Goal: Task Accomplishment & Management: Complete application form

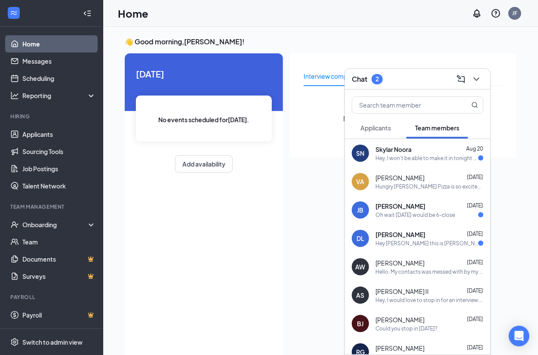
click at [426, 157] on div "Hey, I won't be able to make it in tonight or possibly [DATE] either, I'm [PERS…" at bounding box center [427, 157] width 103 height 7
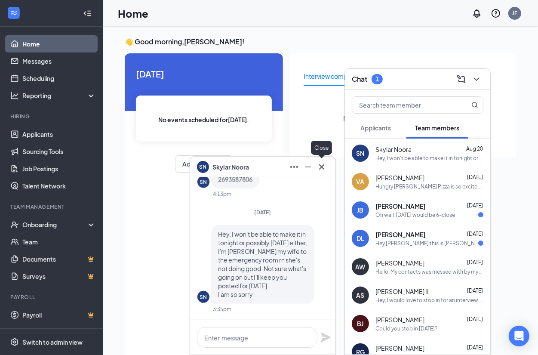
click at [325, 169] on icon "Cross" at bounding box center [322, 167] width 10 height 10
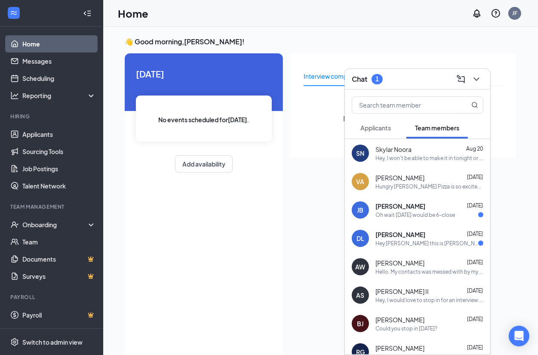
click at [384, 134] on button "Applicants" at bounding box center [376, 128] width 48 height 22
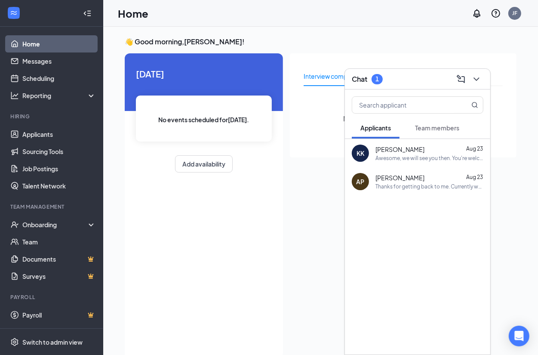
click at [388, 147] on span "[PERSON_NAME]" at bounding box center [400, 149] width 49 height 9
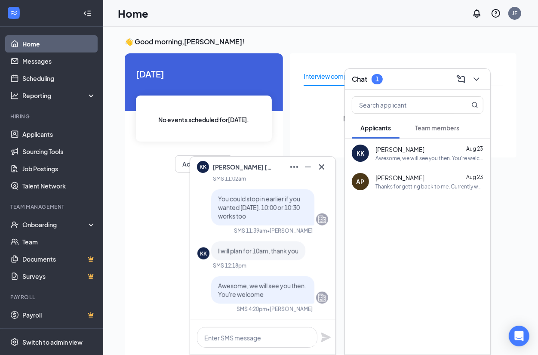
click at [231, 169] on span "[PERSON_NAME]" at bounding box center [243, 166] width 60 height 9
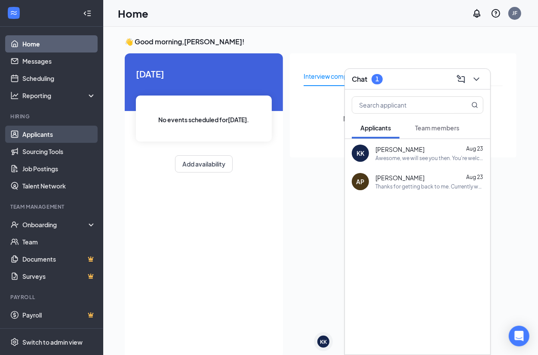
click at [48, 132] on link "Applicants" at bounding box center [59, 134] width 74 height 17
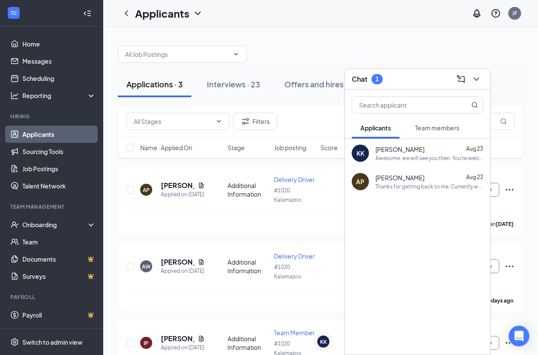
click at [437, 82] on div "Chat 1" at bounding box center [418, 78] width 132 height 13
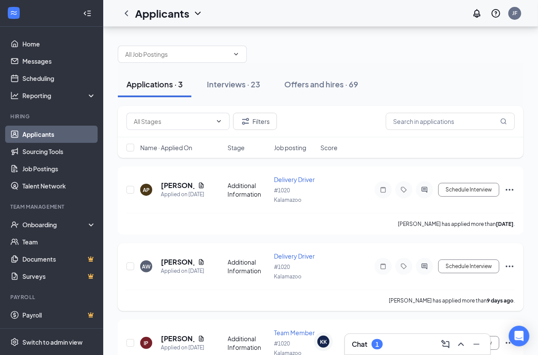
scroll to position [59, 0]
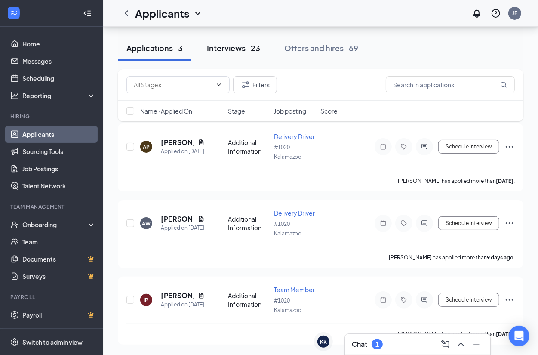
click at [250, 50] on div "Interviews · 23" at bounding box center [233, 48] width 53 height 11
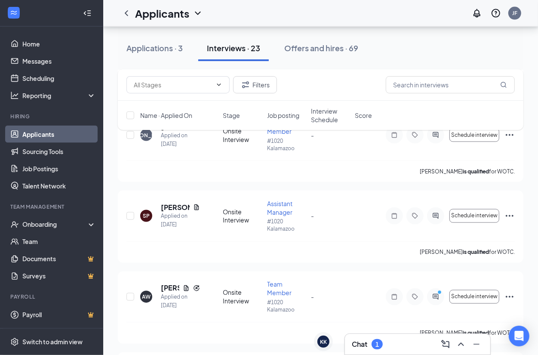
scroll to position [807, 0]
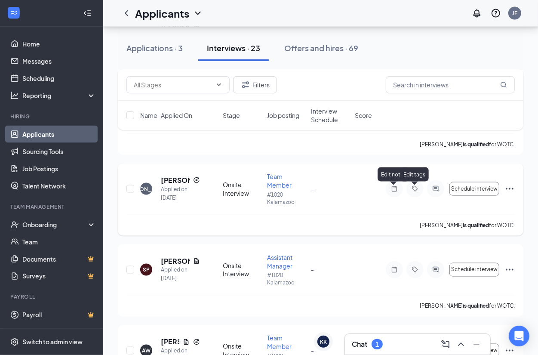
click at [438, 190] on icon "ActiveChat" at bounding box center [436, 189] width 6 height 6
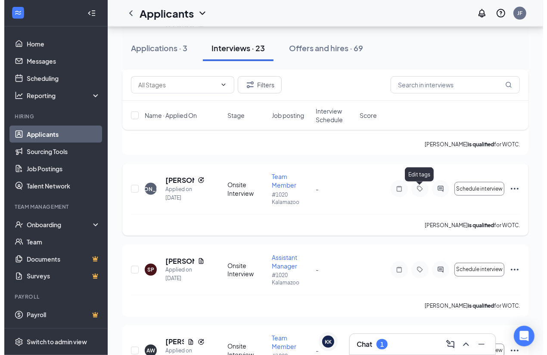
scroll to position [779, 0]
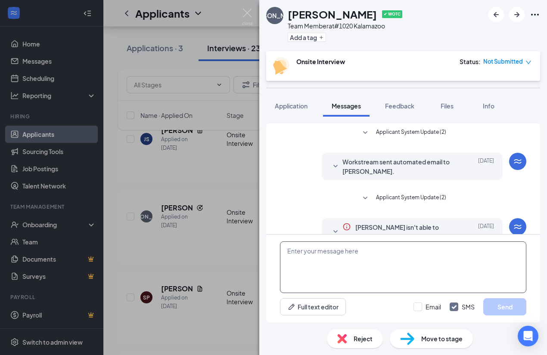
click at [328, 259] on textarea at bounding box center [403, 267] width 246 height 52
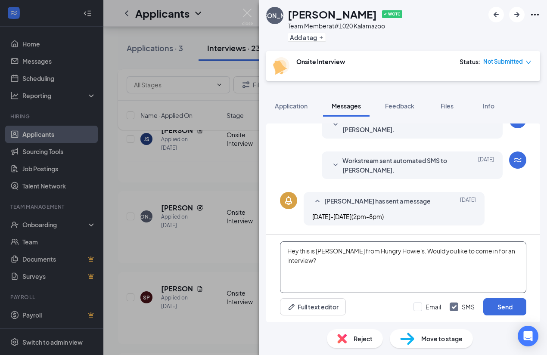
click at [298, 252] on textarea "Hey this is [PERSON_NAME] from Hungry Howie's. Would you like to come in for an…" at bounding box center [403, 267] width 246 height 52
type textarea "Hey, this is [PERSON_NAME] from Hungry Howie's. Would you like to come in for a…"
click at [504, 306] on button "Send" at bounding box center [504, 306] width 43 height 17
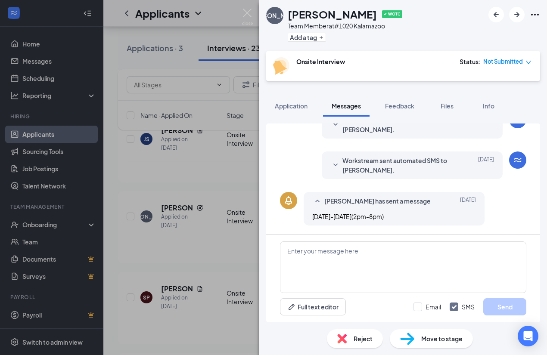
scroll to position [212, 0]
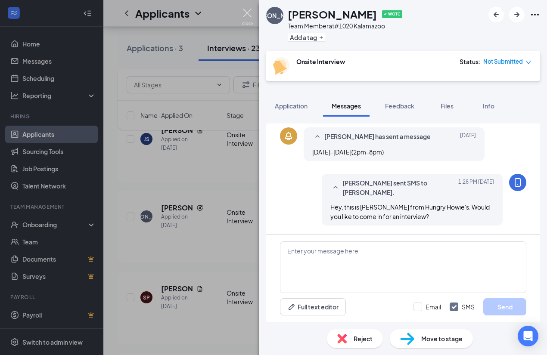
click at [243, 13] on img at bounding box center [247, 17] width 11 height 17
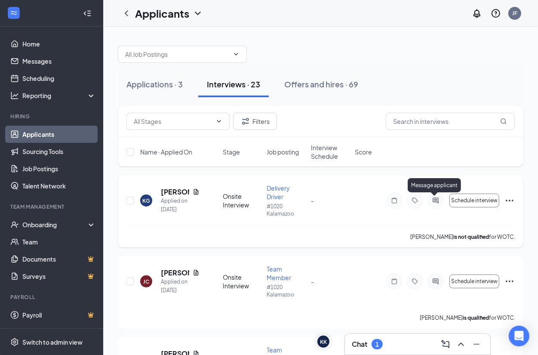
click at [434, 202] on icon "ActiveChat" at bounding box center [436, 200] width 10 height 7
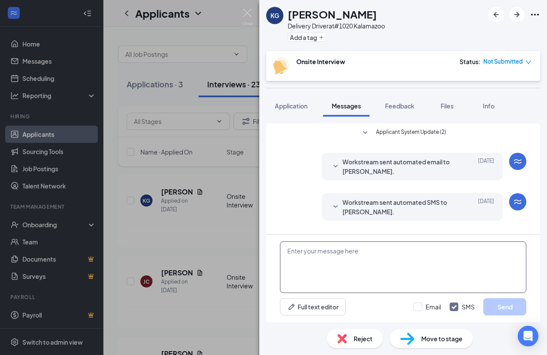
click at [302, 259] on textarea at bounding box center [403, 267] width 246 height 52
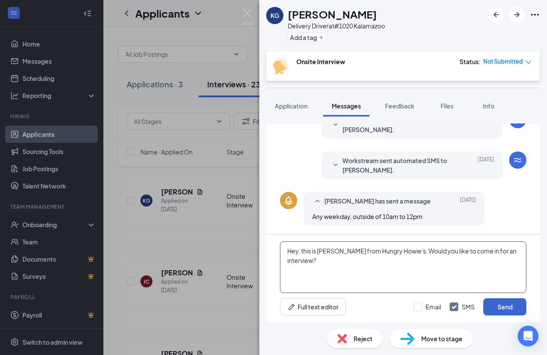
type textarea "Hey, this is [PERSON_NAME] from Hungry Howie's. Would you like to come in for a…"
click at [503, 315] on button "Send" at bounding box center [504, 306] width 43 height 17
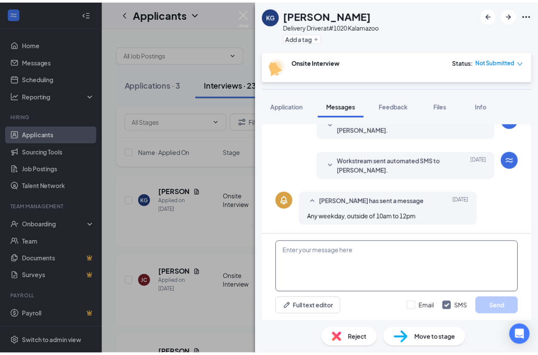
scroll to position [253, 0]
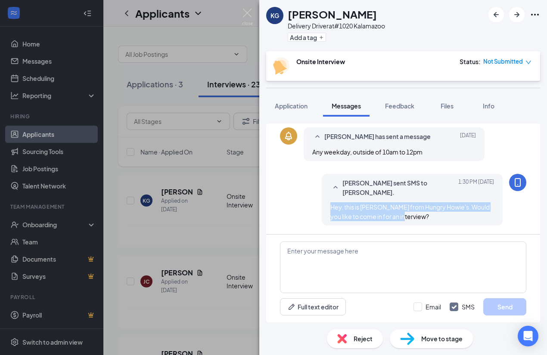
drag, startPoint x: 392, startPoint y: 216, endPoint x: 320, endPoint y: 207, distance: 72.8
click at [321, 207] on div "[PERSON_NAME] sent SMS to [PERSON_NAME]. [DATE] 1:30 PM Hey, this is [PERSON_NA…" at bounding box center [411, 200] width 181 height 52
drag, startPoint x: 320, startPoint y: 207, endPoint x: 327, endPoint y: 207, distance: 7.3
copy span "Hey, this is [PERSON_NAME] from Hungry Howie's. Would you like to come in for a…"
click at [250, 12] on img at bounding box center [247, 17] width 11 height 17
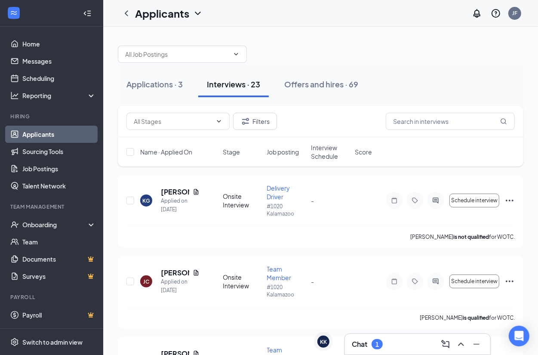
click at [356, 349] on div "Chat 1" at bounding box center [367, 344] width 31 height 10
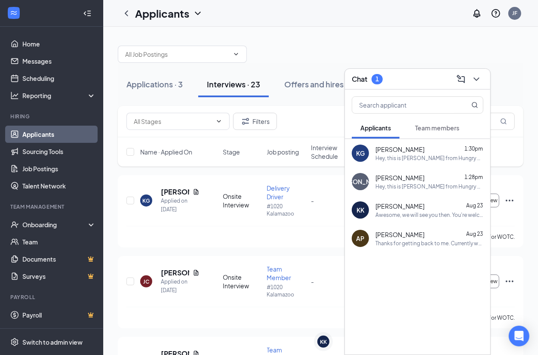
click at [407, 85] on div "Chat 1" at bounding box center [417, 79] width 145 height 21
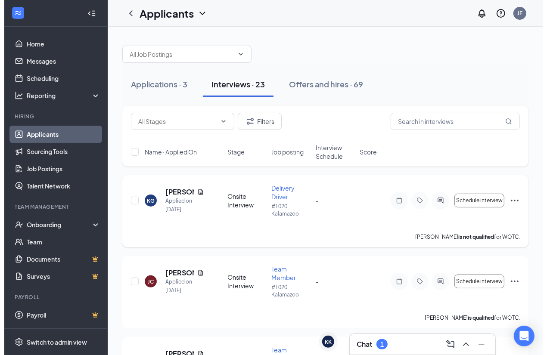
scroll to position [54, 0]
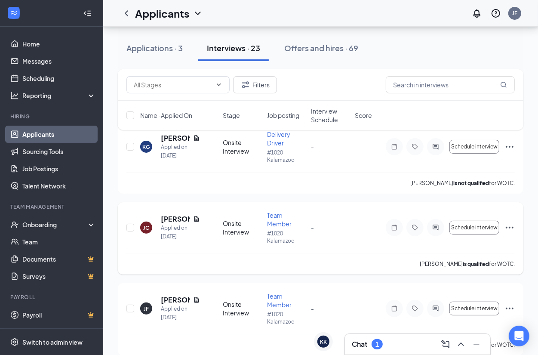
click at [432, 232] on div at bounding box center [435, 227] width 17 height 17
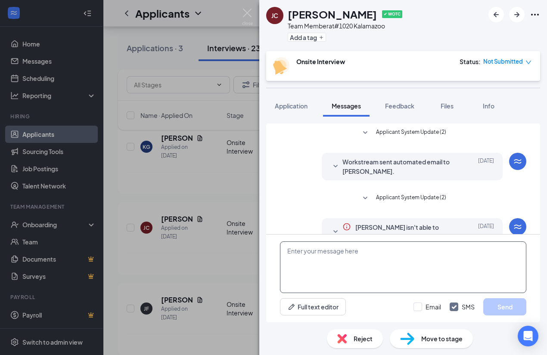
click at [322, 253] on textarea at bounding box center [403, 267] width 246 height 52
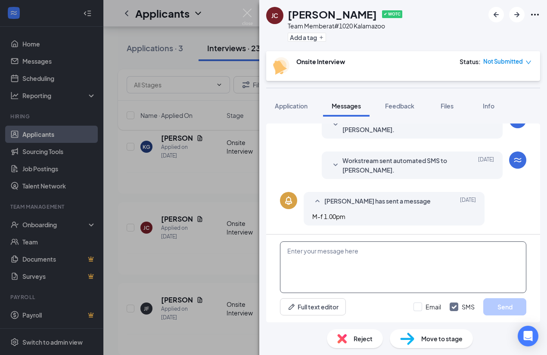
paste textarea "Hey, this is [PERSON_NAME] from Hungry Howie's. Would you like to come in for a…"
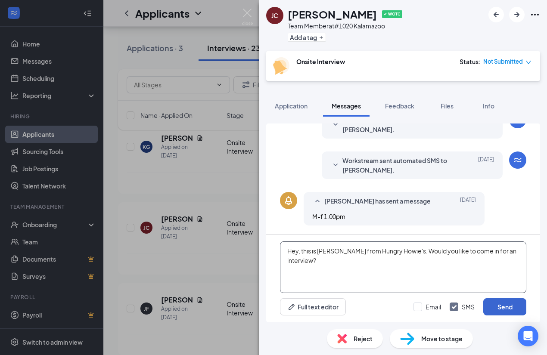
type textarea "Hey, this is [PERSON_NAME] from Hungry Howie's. Would you like to come in for a…"
click at [491, 308] on button "Send" at bounding box center [504, 306] width 43 height 17
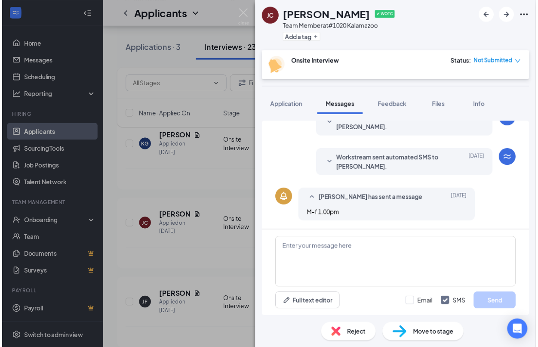
scroll to position [212, 0]
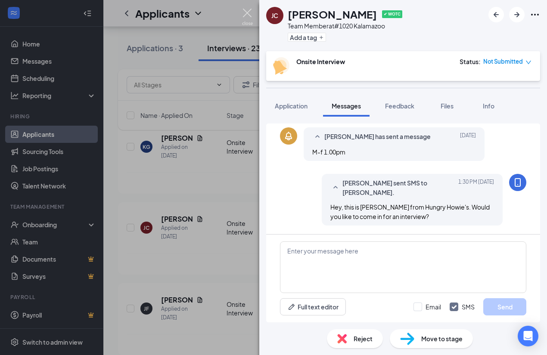
click at [250, 12] on img at bounding box center [247, 17] width 11 height 17
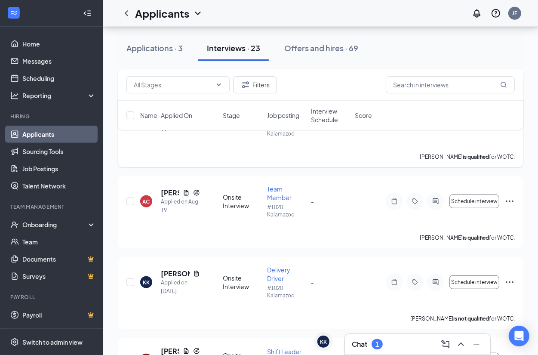
scroll to position [377, 0]
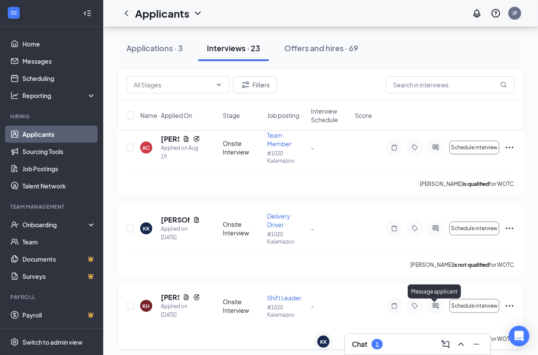
click at [434, 305] on icon "ActiveChat" at bounding box center [436, 306] width 10 height 7
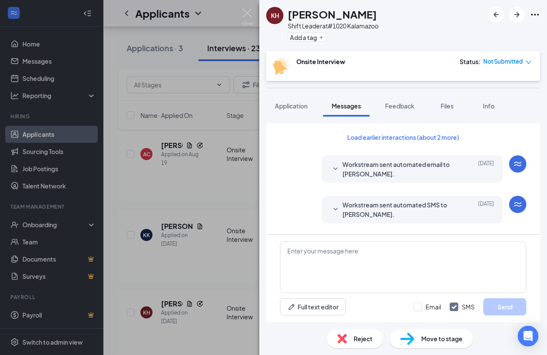
scroll to position [272, 0]
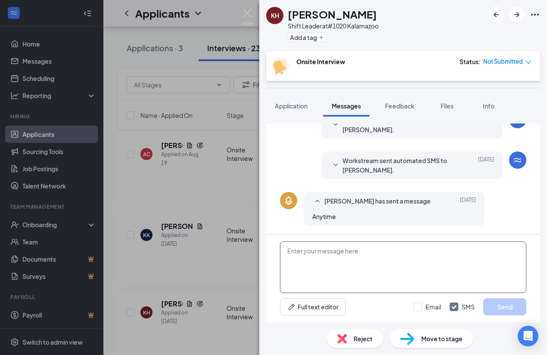
click at [334, 260] on textarea at bounding box center [403, 267] width 246 height 52
paste textarea "Hey, this is [PERSON_NAME] from Hungry Howie's. Would you like to come in for a…"
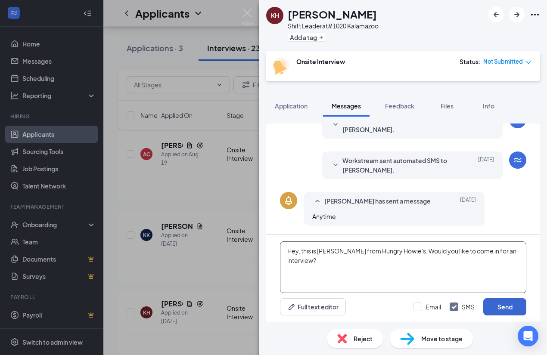
type textarea "Hey, this is [PERSON_NAME] from Hungry Howie's. Would you like to come in for a…"
drag, startPoint x: 496, startPoint y: 300, endPoint x: 483, endPoint y: 294, distance: 14.2
click at [497, 300] on button "Send" at bounding box center [504, 306] width 43 height 17
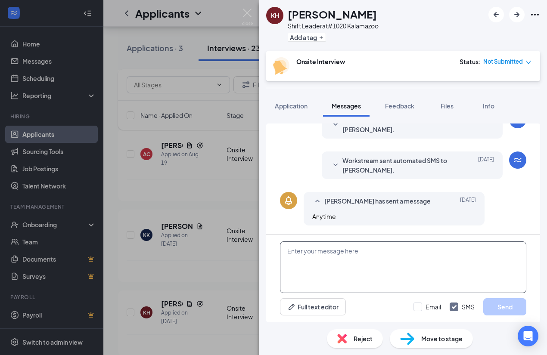
scroll to position [336, 0]
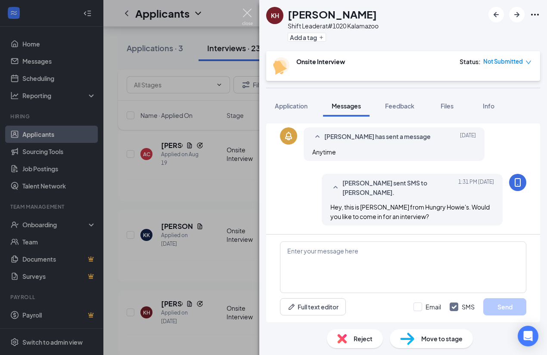
click at [243, 11] on img at bounding box center [247, 17] width 11 height 17
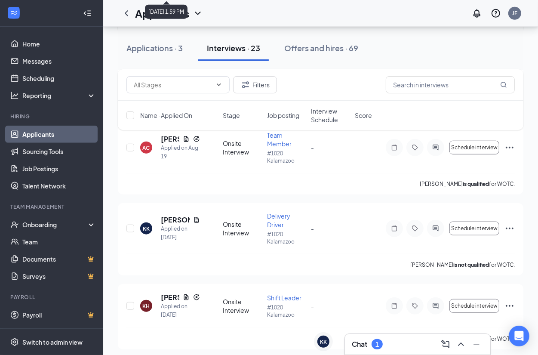
scroll to position [430, 0]
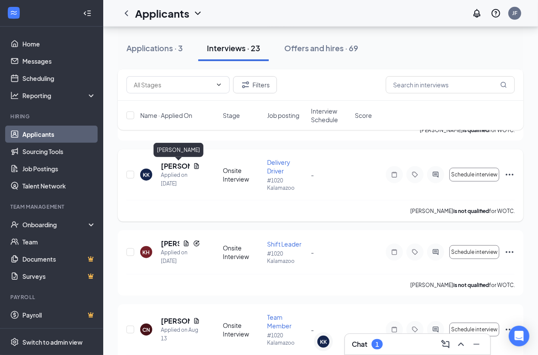
click at [164, 166] on h5 "[PERSON_NAME]" at bounding box center [175, 165] width 29 height 9
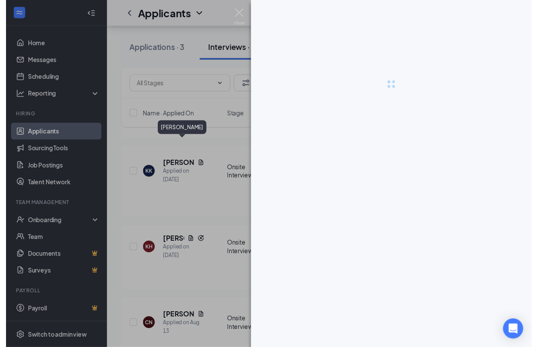
scroll to position [416, 0]
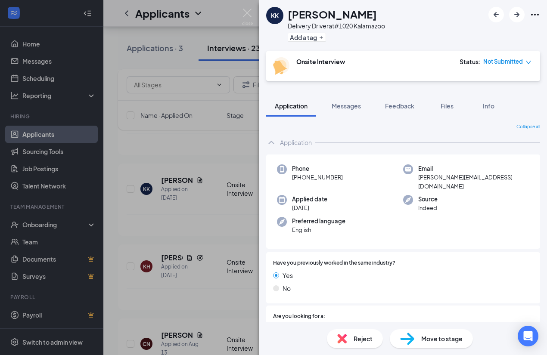
click at [448, 339] on span "Move to stage" at bounding box center [441, 338] width 41 height 9
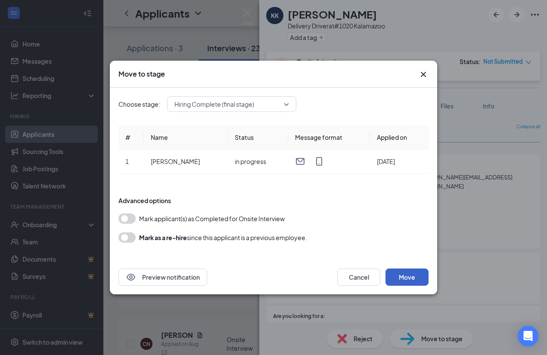
click at [409, 278] on button "Move" at bounding box center [406, 277] width 43 height 17
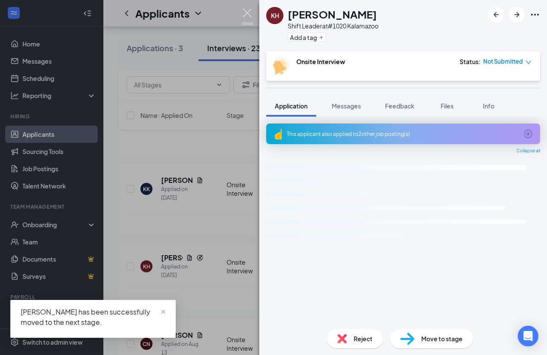
click at [244, 12] on img at bounding box center [247, 17] width 11 height 17
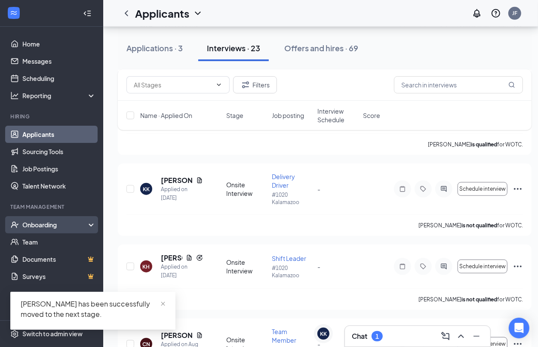
click at [37, 224] on div "Onboarding" at bounding box center [55, 224] width 66 height 9
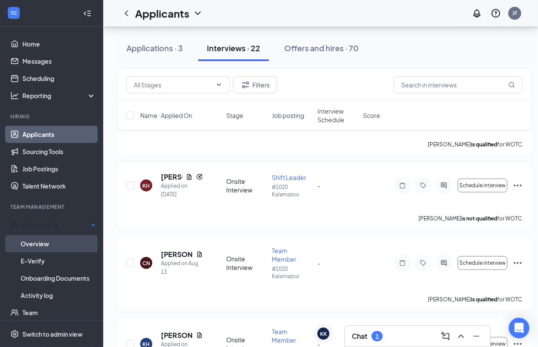
click at [47, 244] on link "Overview" at bounding box center [58, 243] width 75 height 17
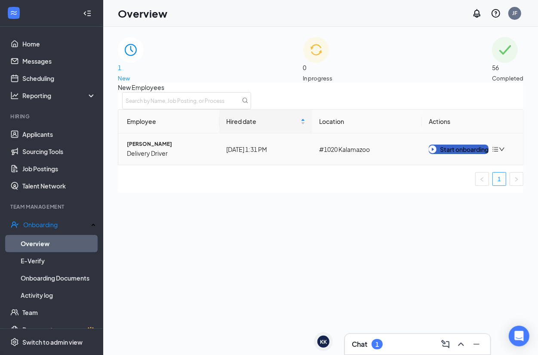
click at [452, 154] on div "Start onboarding" at bounding box center [459, 149] width 60 height 9
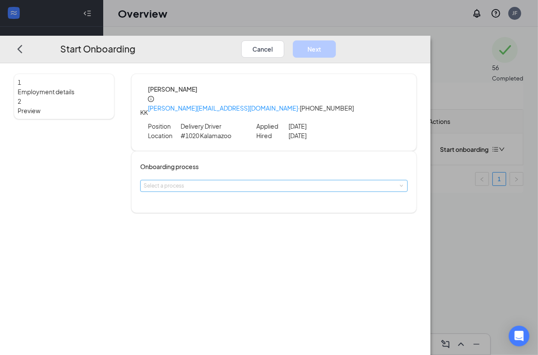
click at [267, 182] on div "Select a process" at bounding box center [272, 186] width 257 height 9
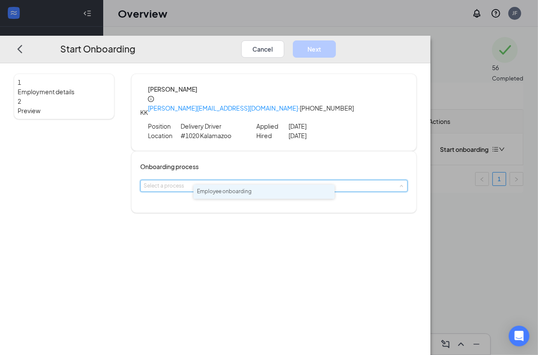
click at [232, 191] on span "Employee onboarding" at bounding box center [224, 191] width 55 height 6
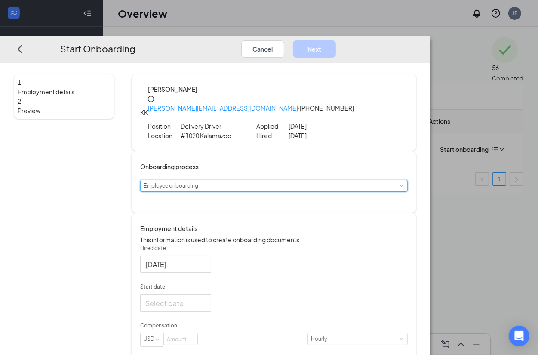
scroll to position [108, 0]
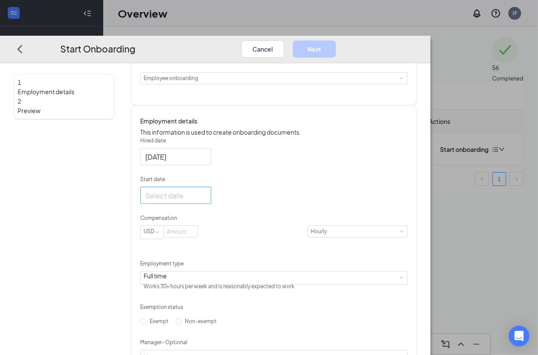
click at [196, 198] on div at bounding box center [175, 195] width 71 height 17
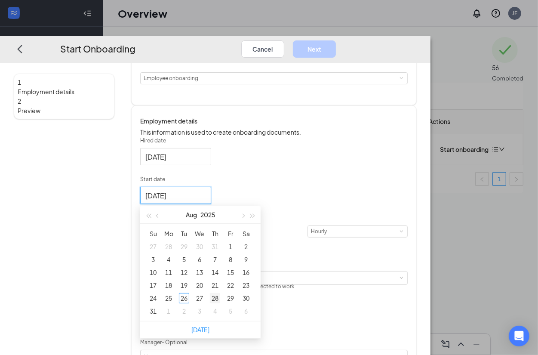
type input "[DATE]"
click at [220, 299] on div "28" at bounding box center [215, 298] width 10 height 10
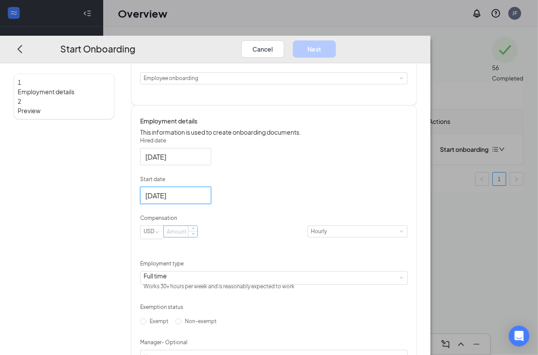
click at [198, 237] on input at bounding box center [181, 231] width 34 height 11
type input "12.48"
click at [395, 169] on div "Hired date [DATE] Start date [DATE] [DATE] Su Mo Tu We Th Fr Sa 27 28 29 30 31 …" at bounding box center [274, 268] width 268 height 263
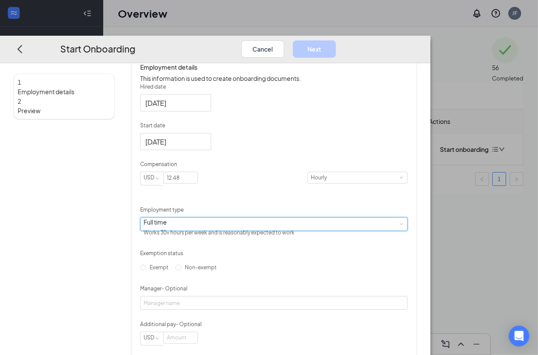
click at [302, 218] on div "Full time Works 30+ hours per week and is reasonably expected to work" at bounding box center [274, 224] width 261 height 13
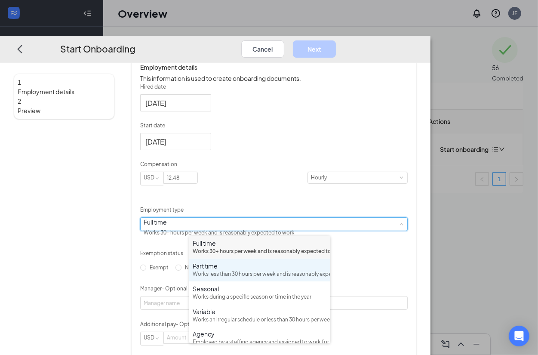
click at [230, 278] on div "Works less than 30 hours per week and is reasonably expected to work" at bounding box center [260, 274] width 134 height 8
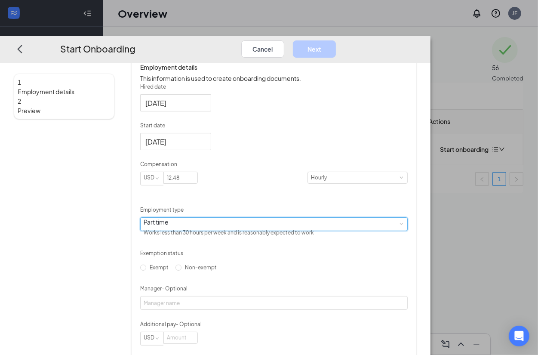
click at [408, 219] on div "Hired date [DATE] Start date [DATE] [DATE] Su Mo Tu We Th Fr Sa 27 28 29 30 31 …" at bounding box center [274, 214] width 268 height 263
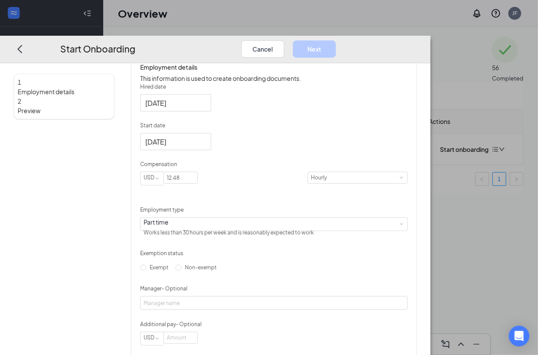
scroll to position [192, 0]
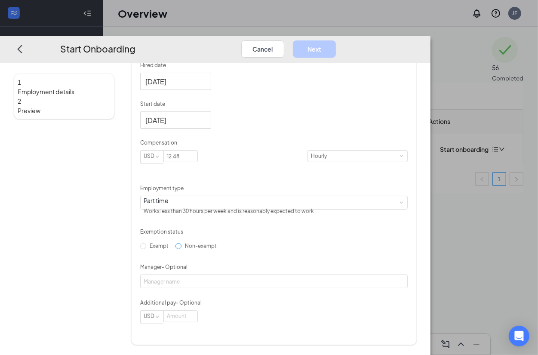
click at [196, 246] on span "Non-exempt" at bounding box center [201, 246] width 39 height 6
click at [182, 246] on input "Non-exempt" at bounding box center [179, 246] width 6 height 6
radio input "true"
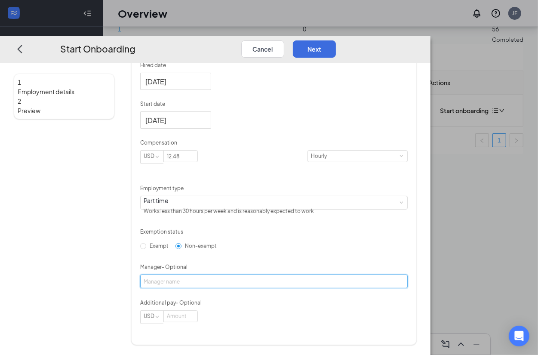
drag, startPoint x: 242, startPoint y: 276, endPoint x: 240, endPoint y: 281, distance: 4.8
click at [242, 276] on input "Manager - Optional" at bounding box center [274, 282] width 268 height 14
type input "[PERSON_NAME]"
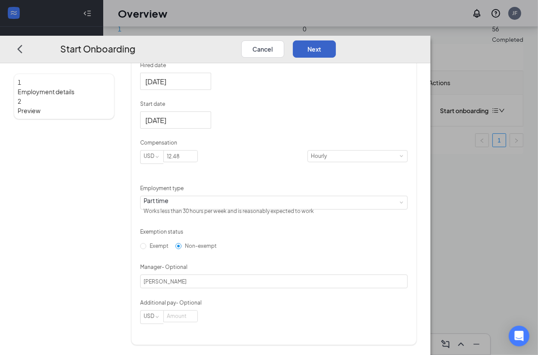
click at [336, 40] on button "Next" at bounding box center [314, 48] width 43 height 17
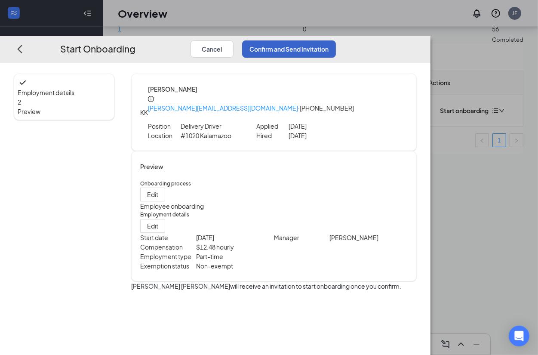
click at [336, 40] on button "Confirm and Send Invitation" at bounding box center [289, 48] width 94 height 17
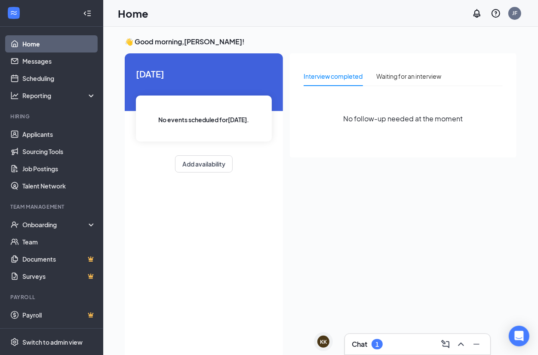
click at [382, 345] on div "1" at bounding box center [377, 344] width 11 height 10
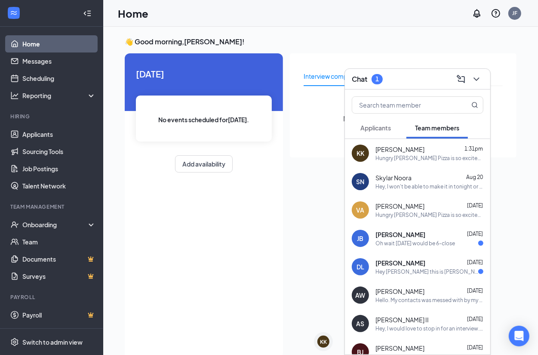
click at [377, 133] on button "Applicants" at bounding box center [376, 128] width 48 height 22
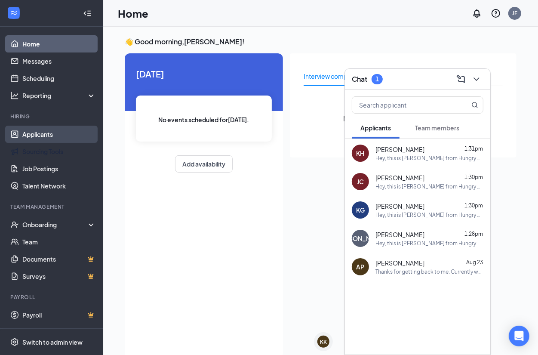
click at [28, 130] on link "Applicants" at bounding box center [59, 134] width 74 height 17
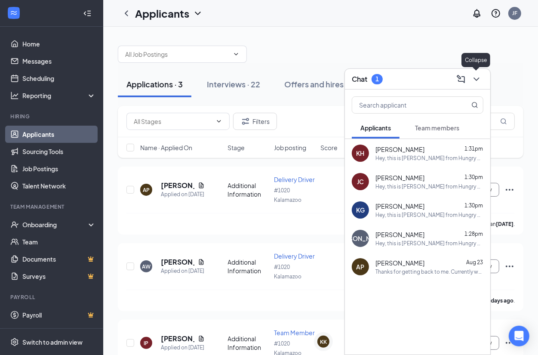
click at [478, 77] on icon "ChevronDown" at bounding box center [477, 79] width 10 height 10
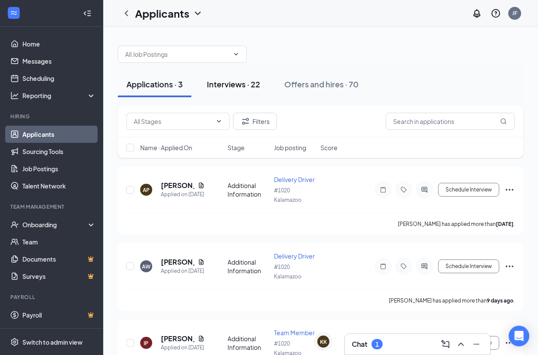
click at [232, 86] on div "Interviews · 22" at bounding box center [233, 84] width 53 height 11
